Goal: Navigation & Orientation: Find specific page/section

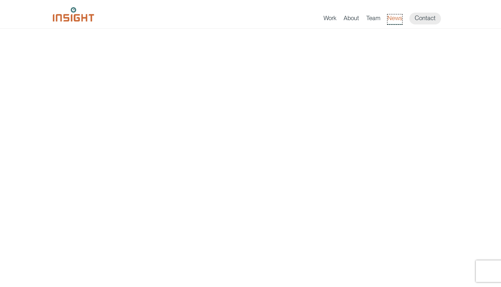
click at [393, 19] on link "News" at bounding box center [395, 19] width 15 height 10
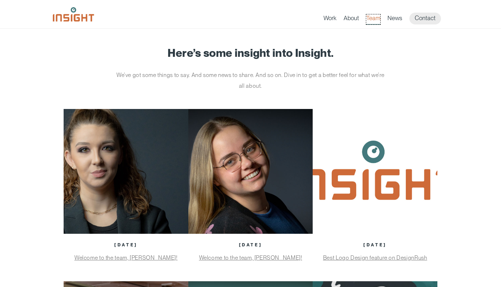
click at [373, 19] on link "Team" at bounding box center [373, 19] width 14 height 10
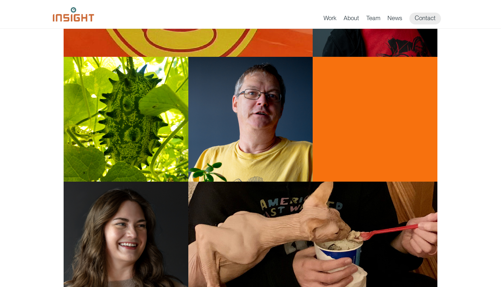
scroll to position [694, 0]
